Goal: Task Accomplishment & Management: Complete application form

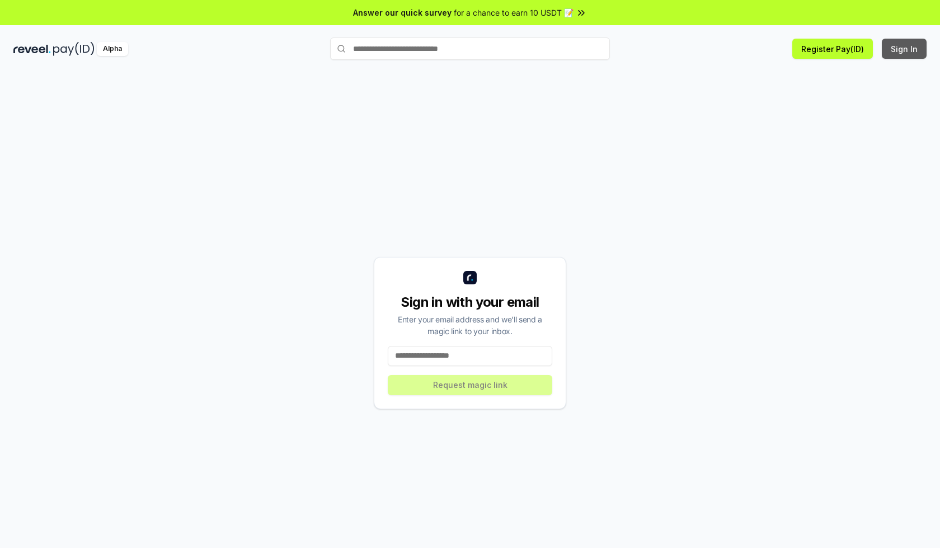
click at [905, 49] on button "Sign In" at bounding box center [904, 49] width 45 height 20
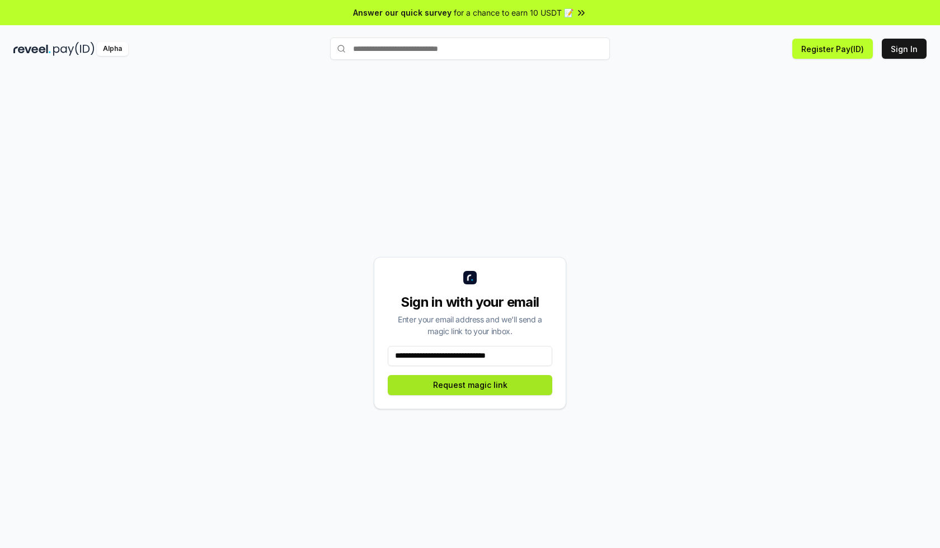
type input "**********"
click at [470, 385] on button "Request magic link" at bounding box center [470, 385] width 165 height 20
